Goal: Find specific page/section: Locate a particular part of the current website

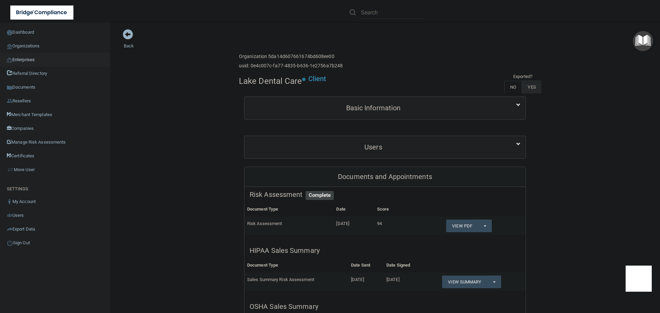
scroll to position [69, 0]
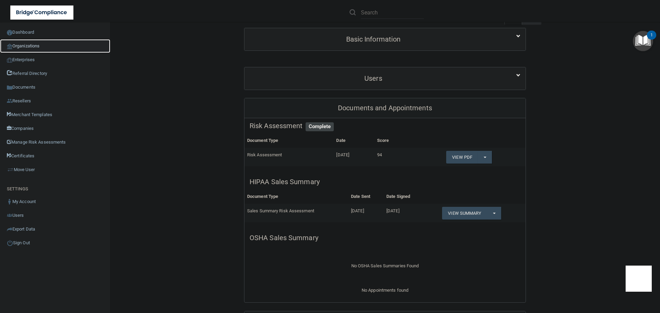
click at [48, 43] on link "Organizations" at bounding box center [55, 46] width 110 height 14
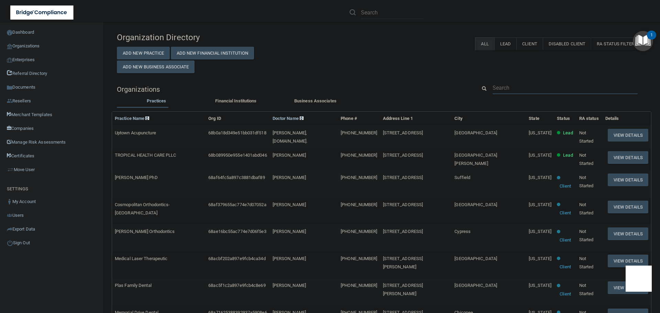
click at [500, 86] on input "text" at bounding box center [565, 88] width 145 height 13
paste input "[PERSON_NAME][EMAIL_ADDRESS][DOMAIN_NAME]"
type input "[PERSON_NAME][EMAIL_ADDRESS][DOMAIN_NAME]"
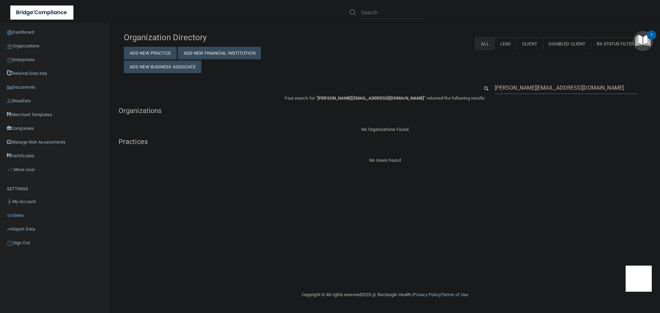
click at [533, 88] on input "[PERSON_NAME][EMAIL_ADDRESS][DOMAIN_NAME]" at bounding box center [566, 88] width 143 height 13
paste input "8565969099"
type input "8565969099"
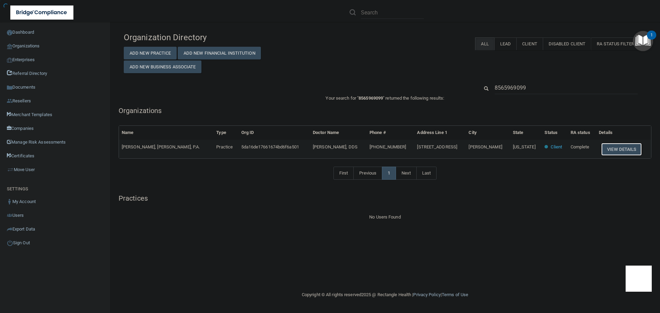
click at [608, 150] on button "View Details" at bounding box center [622, 149] width 41 height 13
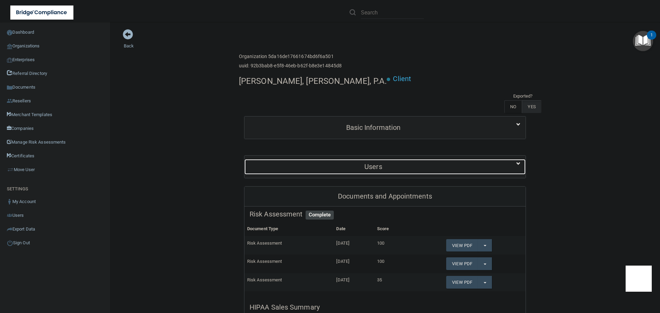
click at [342, 163] on h5 "Users" at bounding box center [374, 167] width 248 height 8
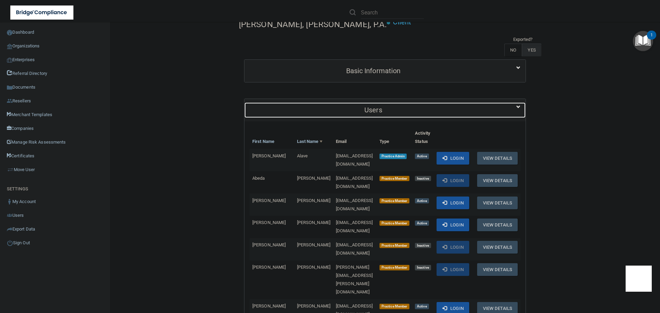
scroll to position [69, 0]
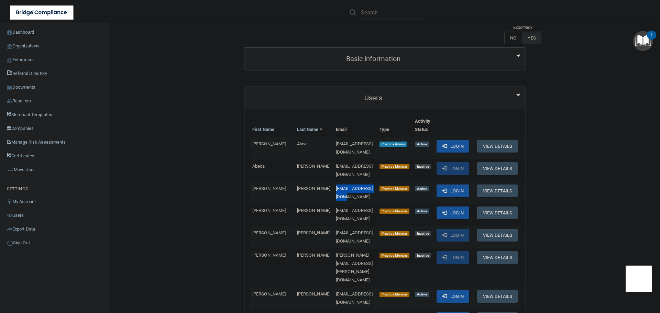
drag, startPoint x: 360, startPoint y: 160, endPoint x: 307, endPoint y: 162, distance: 53.0
click at [333, 182] on td "[EMAIL_ADDRESS][DOMAIN_NAME]" at bounding box center [355, 193] width 44 height 22
copy span "[EMAIL_ADDRESS][DOMAIN_NAME]"
